Goal: Information Seeking & Learning: Check status

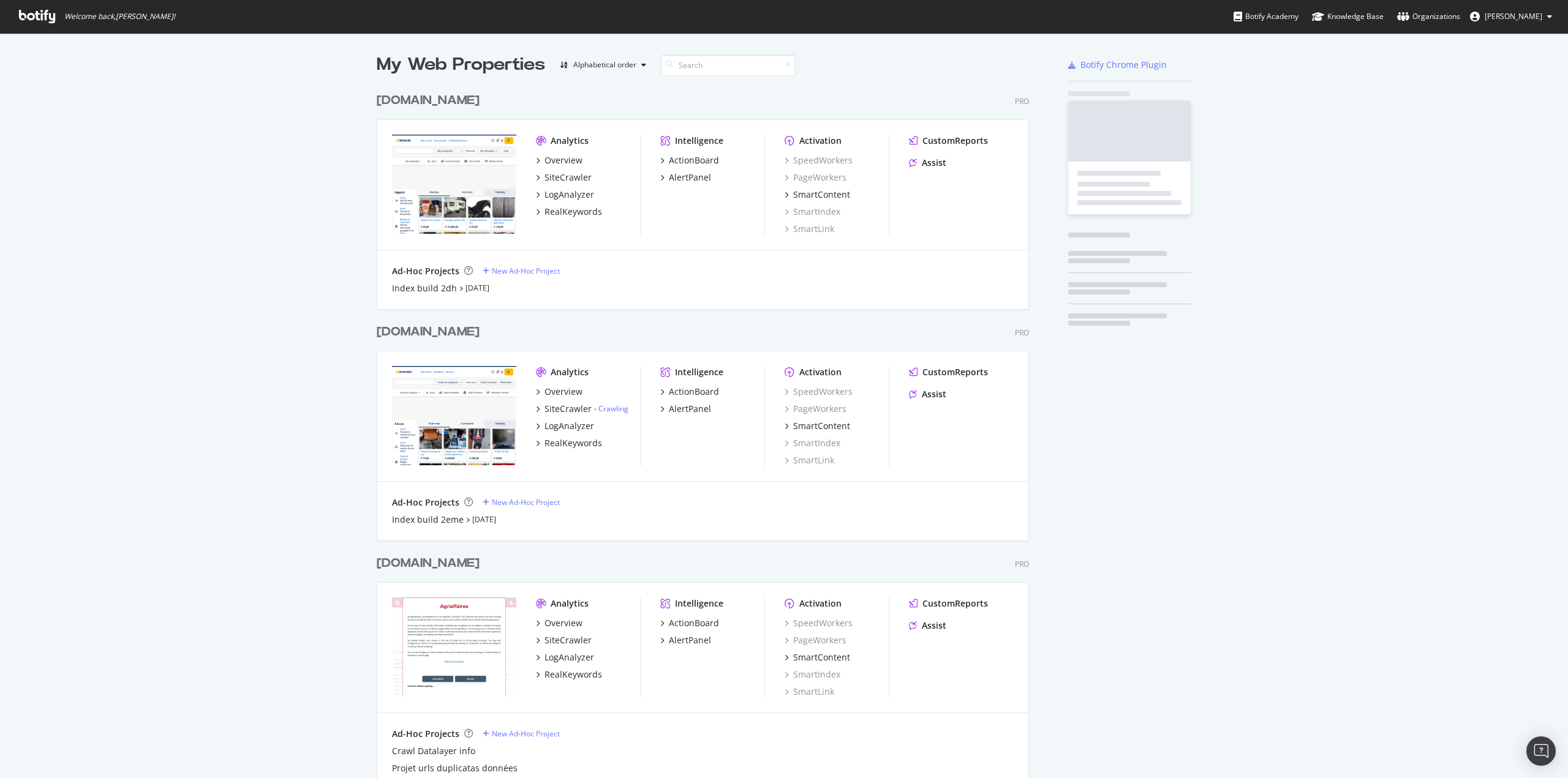
scroll to position [3745, 653]
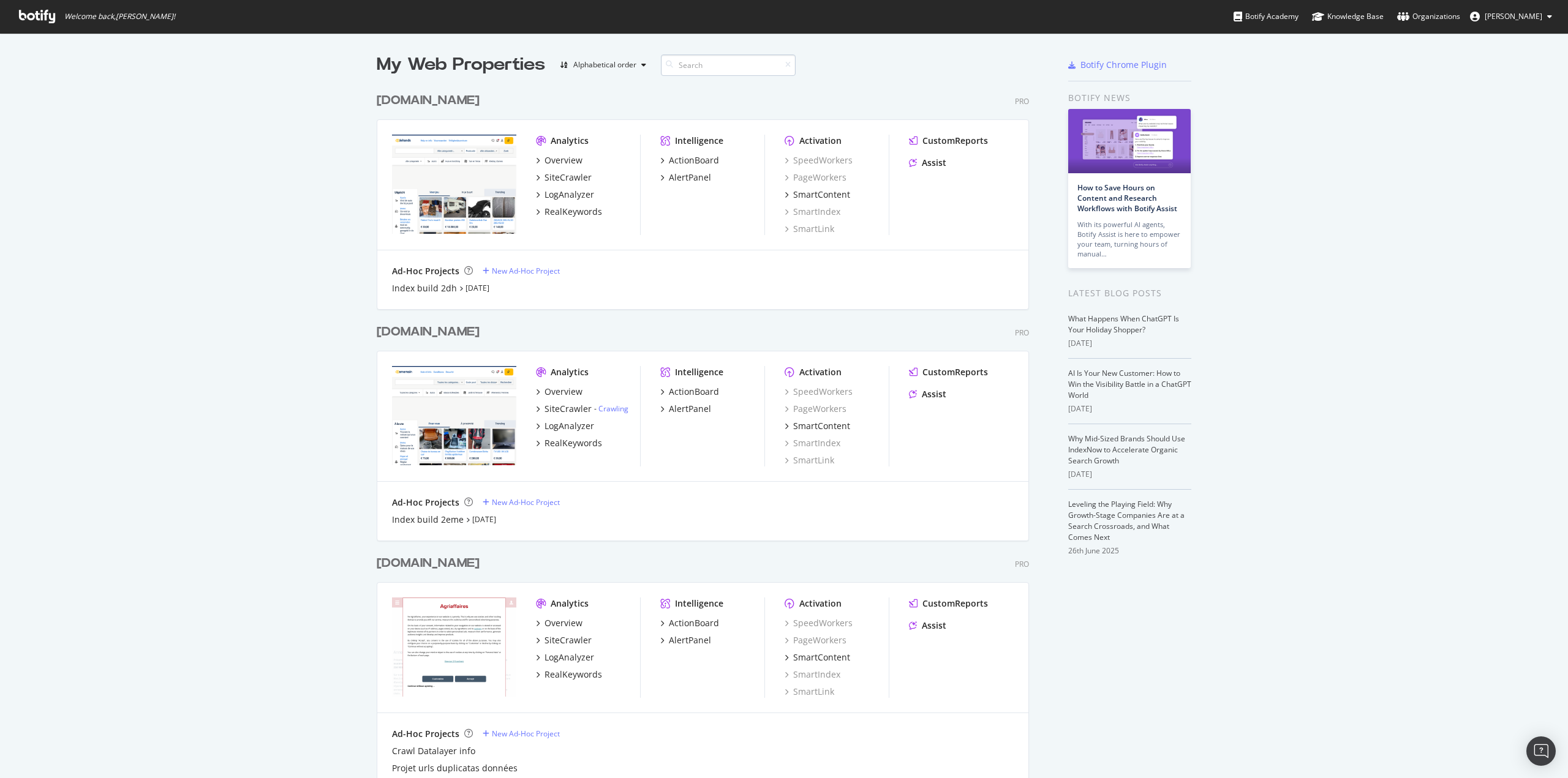
click at [688, 63] on input at bounding box center [728, 65] width 135 height 22
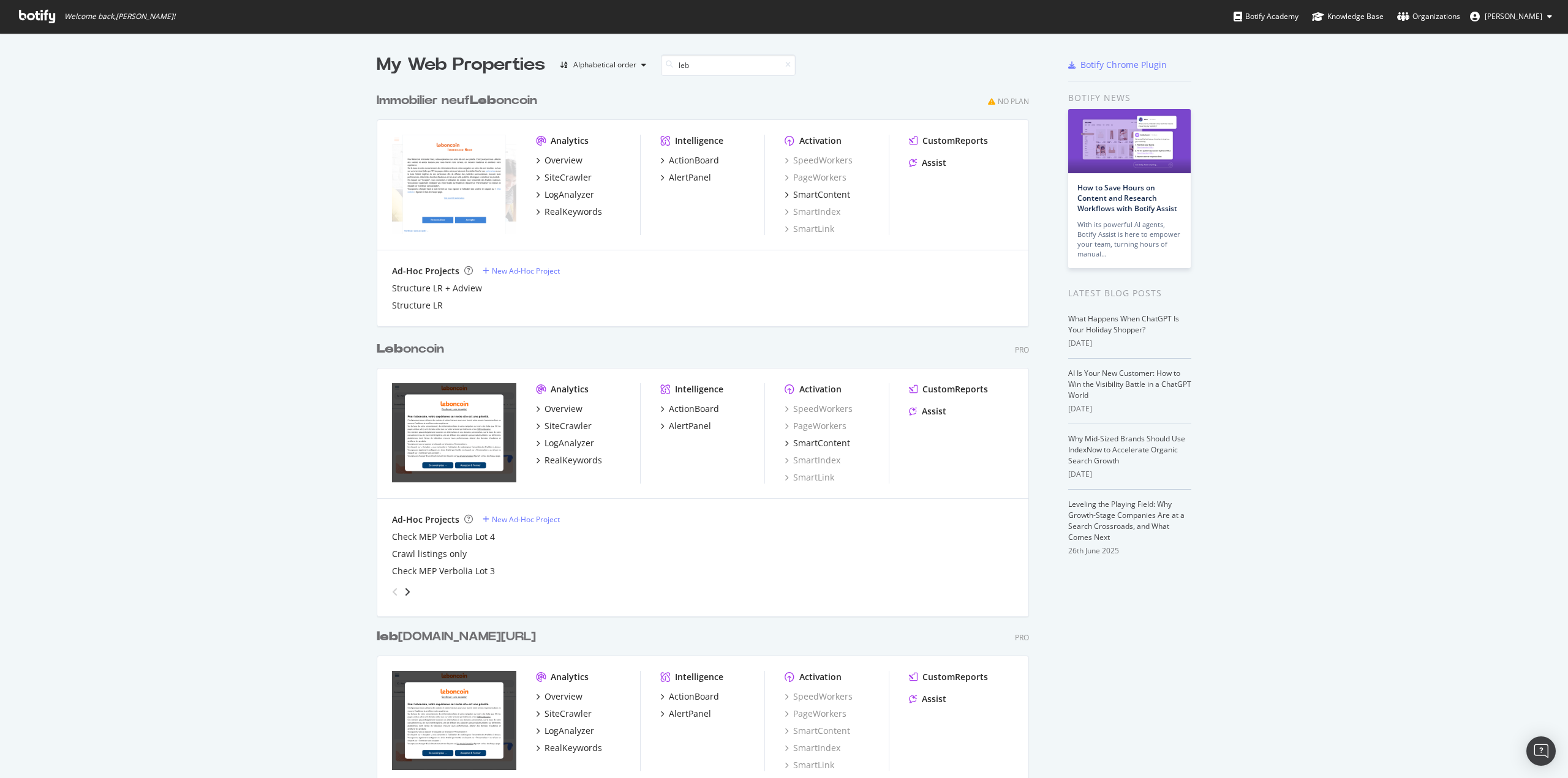
scroll to position [69, 0]
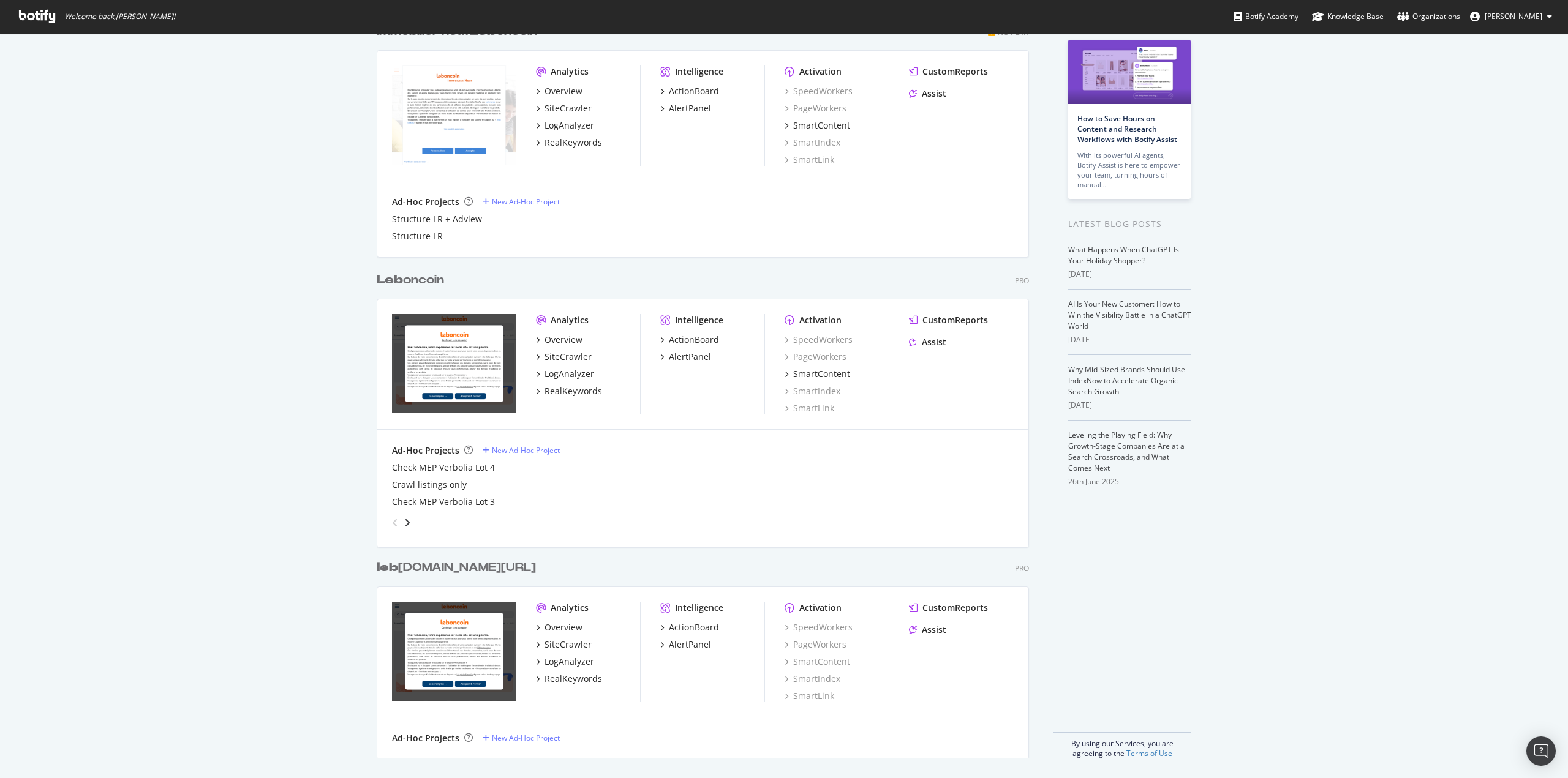
type input "leb"
click at [411, 563] on div "leb [DOMAIN_NAME][URL]" at bounding box center [456, 568] width 159 height 18
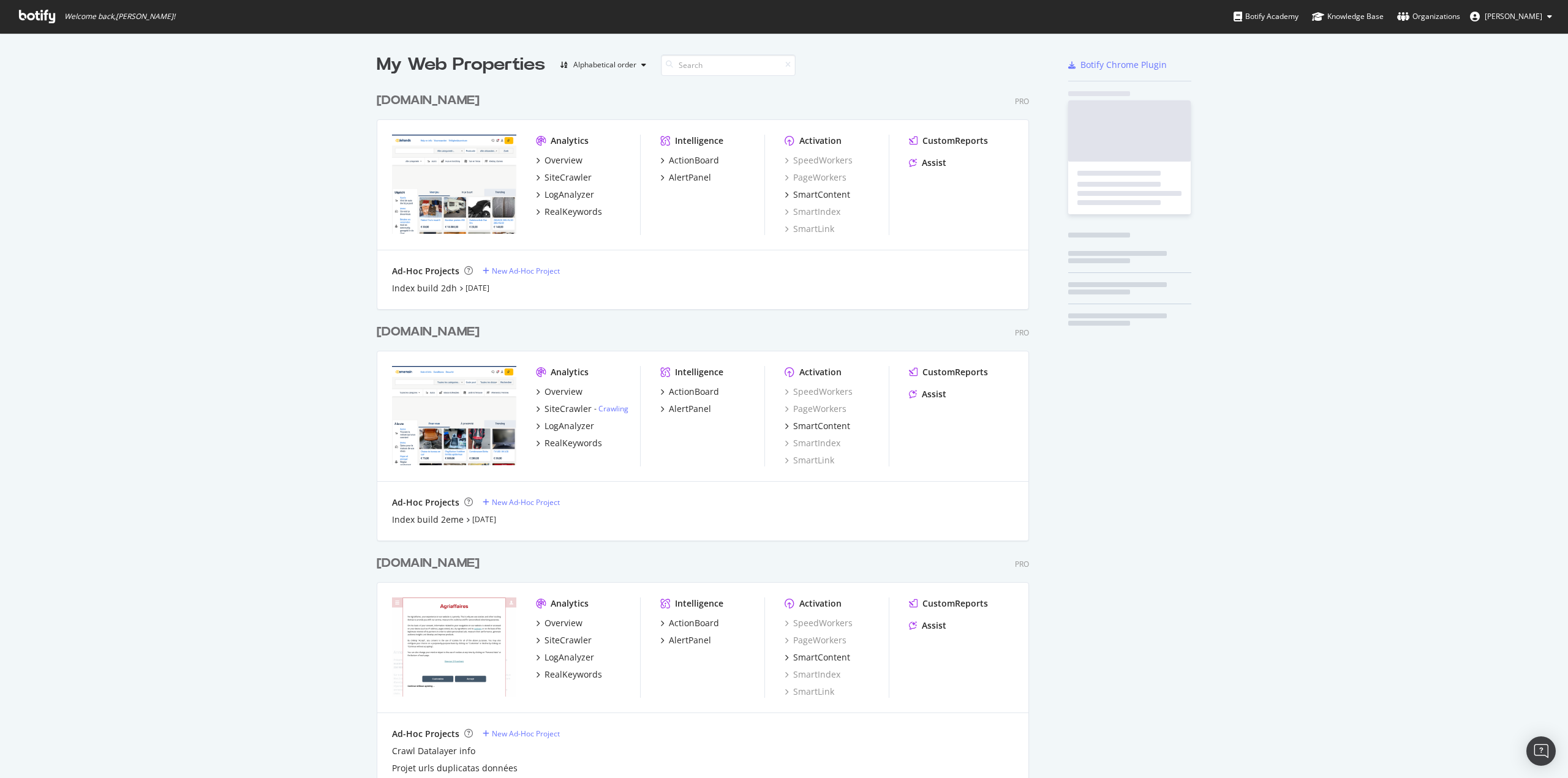
scroll to position [769, 1549]
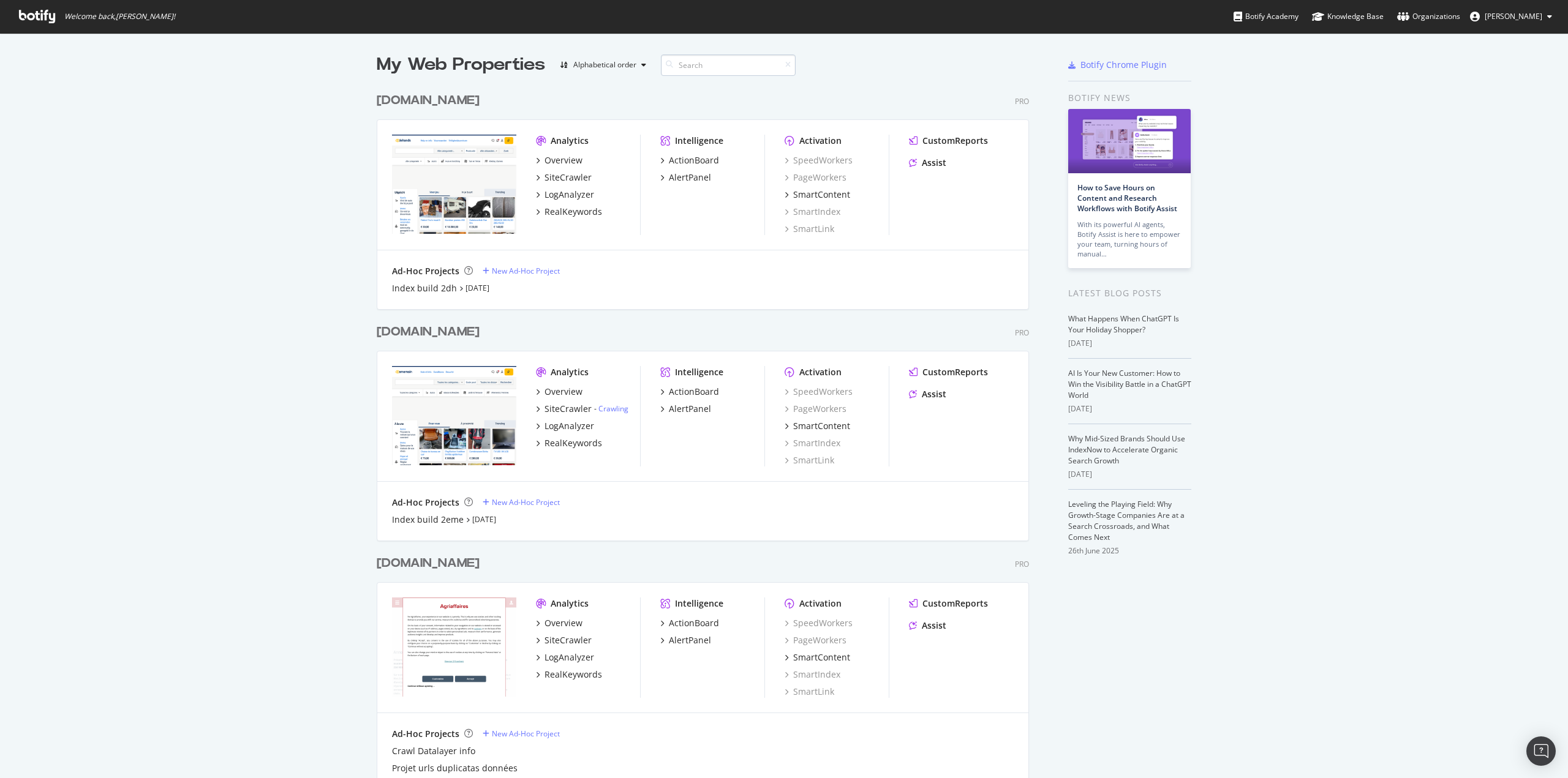
click at [708, 64] on input at bounding box center [728, 65] width 135 height 22
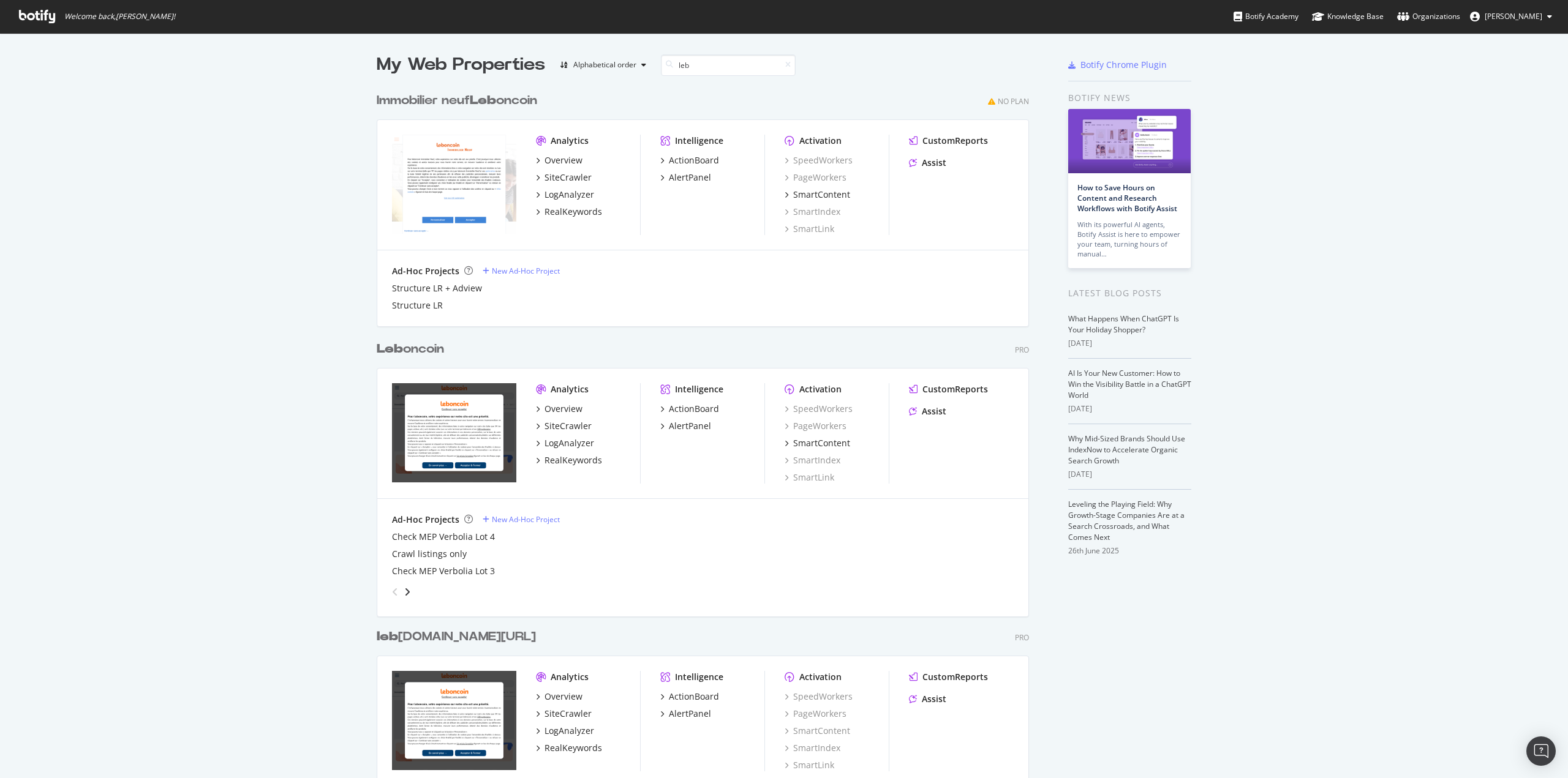
type input "leb"
click at [418, 344] on div "Leb oncoin" at bounding box center [411, 349] width 68 height 18
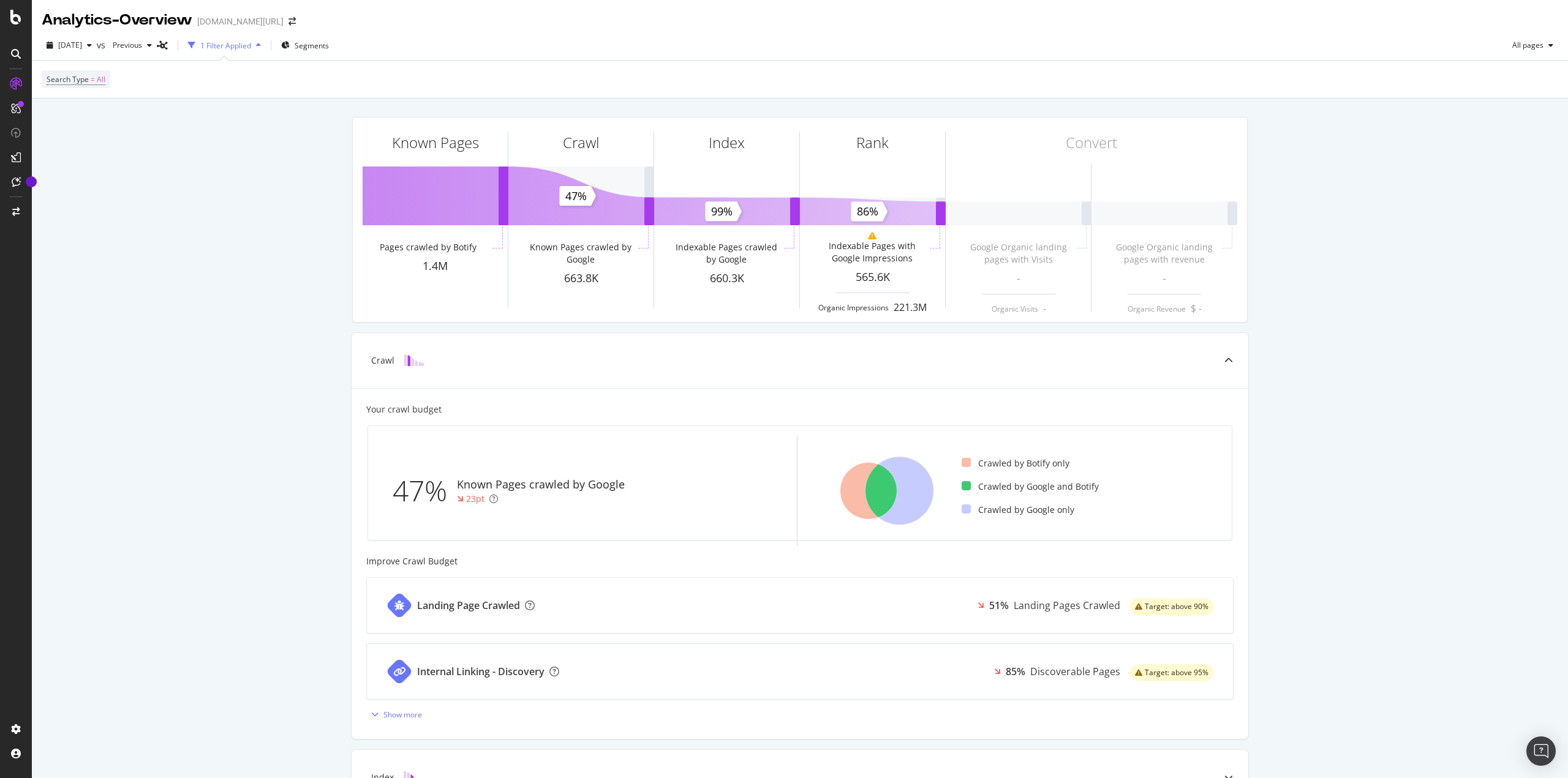
click at [234, 240] on div "Known Pages Pages crawled by Botify 1.4M Crawl Known Pages crawled by Google 66…" at bounding box center [800, 511] width 1536 height 826
